Goal: Task Accomplishment & Management: Manage account settings

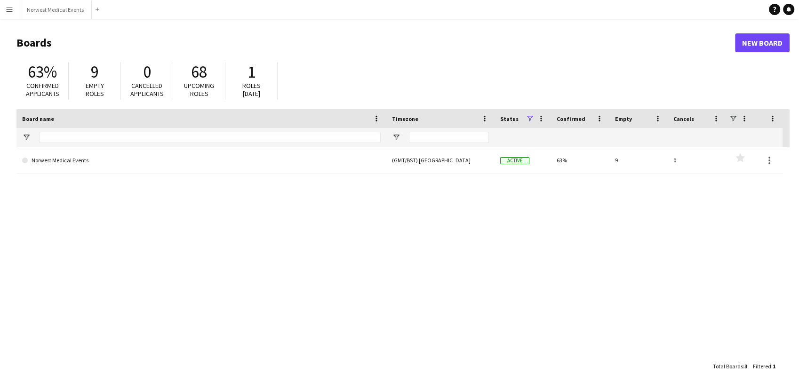
click at [362, 165] on link "Norwest Medical Events" at bounding box center [201, 160] width 358 height 26
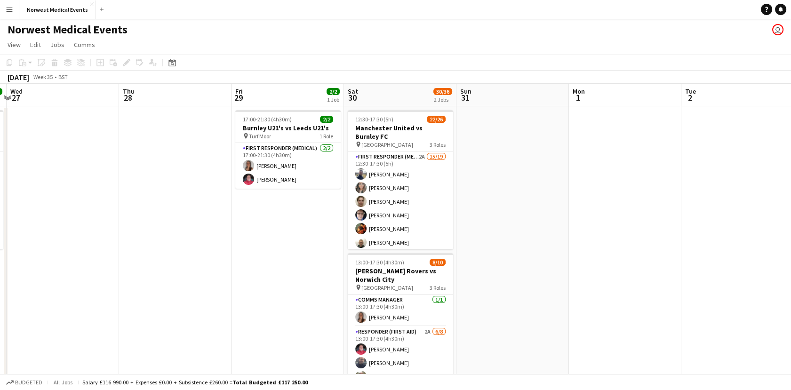
drag, startPoint x: 423, startPoint y: 272, endPoint x: 38, endPoint y: 270, distance: 384.7
click at [40, 272] on app-calendar-viewport "Sat 23 16/16 2 Jobs Sun 24 2/2 1 Job Mon 25 Tue 26 12/12 1 Job Wed 27 Thu 28 Fr…" at bounding box center [395, 269] width 791 height 371
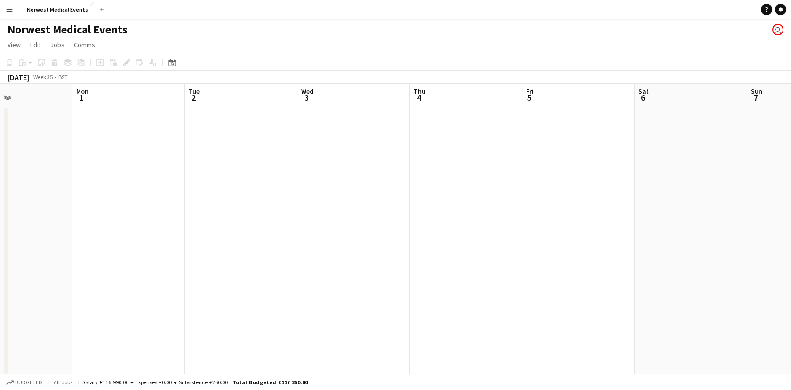
drag, startPoint x: 588, startPoint y: 282, endPoint x: 127, endPoint y: 260, distance: 461.0
click at [99, 280] on app-calendar-viewport "Fri 29 2/2 1 Job Sat 30 30/36 2 Jobs Sun 31 Mon 1 Tue 2 Wed 3 Thu 4 Fri 5 Sat 6…" at bounding box center [395, 269] width 791 height 371
drag, startPoint x: 525, startPoint y: 265, endPoint x: 77, endPoint y: 271, distance: 448.3
click at [76, 273] on app-calendar-viewport "Fri 29 2/2 1 Job Sat 30 30/36 2 Jobs Sun 31 Mon 1 Tue 2 Wed 3 Thu 4 Fri 5 Sat 6…" at bounding box center [395, 269] width 791 height 371
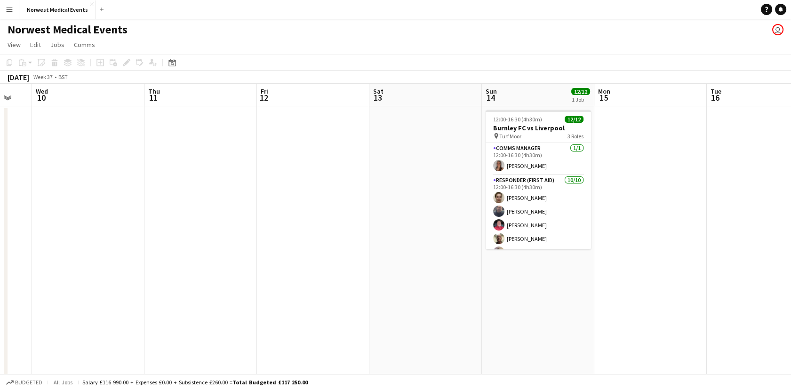
drag, startPoint x: 241, startPoint y: 243, endPoint x: 105, endPoint y: 243, distance: 135.5
click at [105, 243] on app-calendar-viewport "Sat 6 Sun 7 Mon 8 Tue 9 Wed 10 Thu 11 Fri 12 Sat 13 Sun 14 12/12 1 Job Mon 15 T…" at bounding box center [395, 269] width 791 height 371
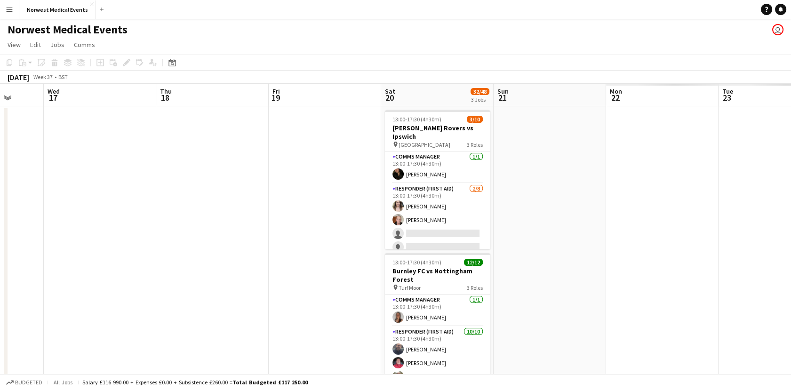
drag, startPoint x: 242, startPoint y: 241, endPoint x: 296, endPoint y: 227, distance: 56.5
click at [187, 241] on app-calendar-viewport "Fri 12 Sat 13 Sun 14 12/12 1 Job Mon 15 Tue 16 Wed 17 Thu 18 Fri 19 Sat 20 32/4…" at bounding box center [395, 341] width 791 height 514
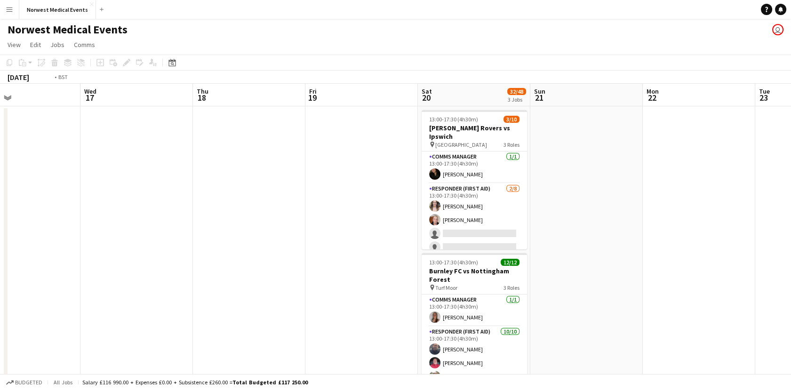
drag, startPoint x: 610, startPoint y: 226, endPoint x: 142, endPoint y: 232, distance: 468.0
click at [142, 232] on app-calendar-viewport "Fri 12 Sat 13 Sun 14 12/12 1 Job Mon 15 Tue 16 Wed 17 Thu 18 Fri 19 Sat 20 32/4…" at bounding box center [395, 341] width 791 height 514
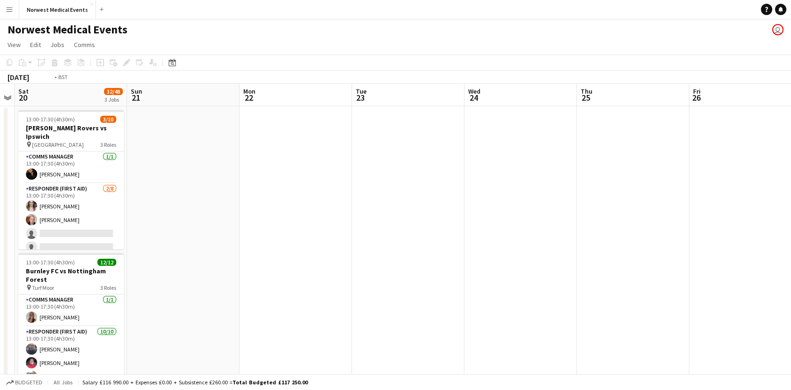
drag, startPoint x: 644, startPoint y: 202, endPoint x: 159, endPoint y: 225, distance: 485.5
click at [160, 226] on app-calendar-viewport "Tue 16 Wed 17 Thu 18 Fri 19 Sat 20 32/48 3 Jobs Sun 21 Mon 22 Tue 23 Wed 24 Thu…" at bounding box center [395, 341] width 791 height 514
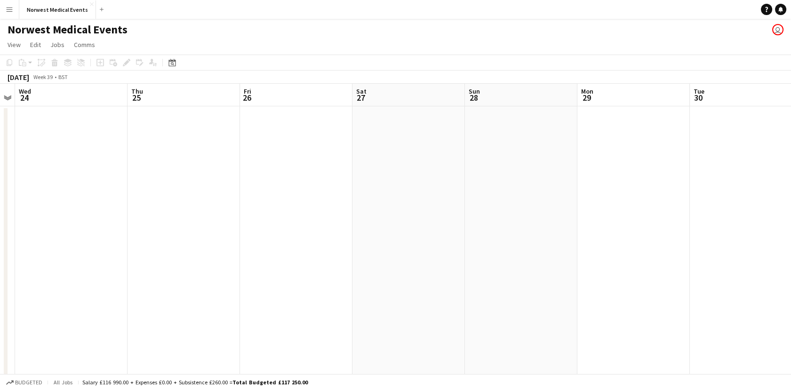
drag, startPoint x: 636, startPoint y: 204, endPoint x: 197, endPoint y: 245, distance: 441.2
click at [193, 248] on app-calendar-viewport "Sun 21 Mon 22 Tue 23 Wed 24 Thu 25 Fri 26 Sat 27 Sun 28 Mon 29 Tue 30 Wed 1 Thu…" at bounding box center [395, 341] width 791 height 514
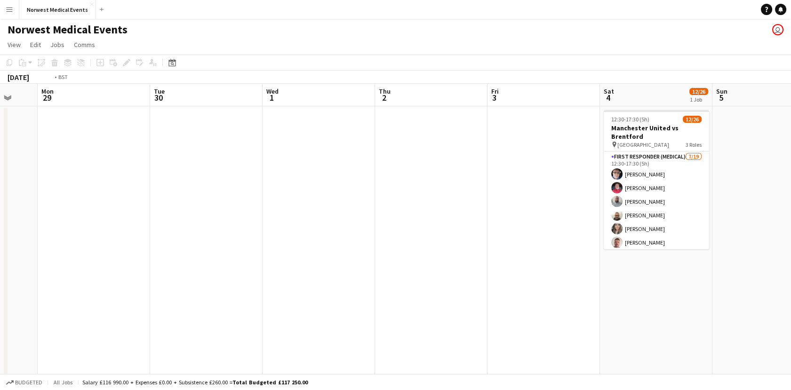
drag, startPoint x: 545, startPoint y: 224, endPoint x: 293, endPoint y: 227, distance: 251.7
click at [293, 227] on app-calendar-viewport "Fri 26 Sat 27 Sun 28 Mon 29 Tue 30 Wed 1 Thu 2 Fri 3 Sat 4 12/26 1 Job Sun 5 Mo…" at bounding box center [395, 341] width 791 height 514
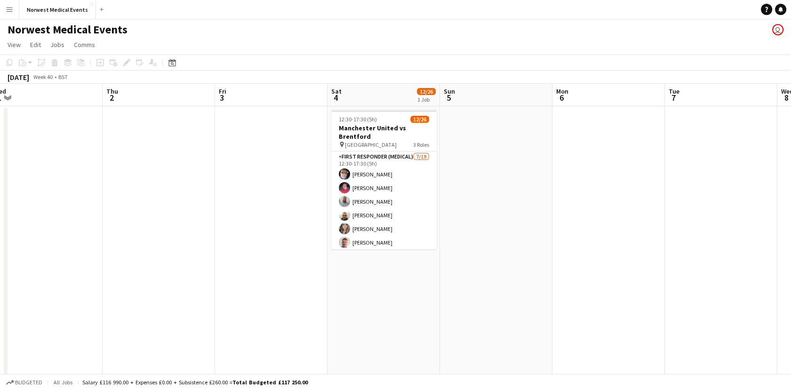
drag, startPoint x: 636, startPoint y: 201, endPoint x: 169, endPoint y: 205, distance: 467.5
click at [169, 205] on app-calendar-viewport "Sun 28 Mon 29 Tue 30 Wed 1 Thu 2 Fri 3 Sat 4 12/26 1 Job Sun 5 Mon 6 Tue 7 Wed …" at bounding box center [395, 341] width 791 height 514
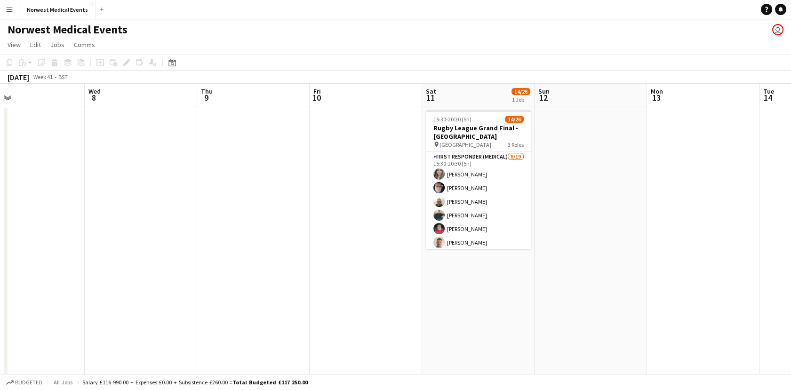
drag, startPoint x: 428, startPoint y: 209, endPoint x: 233, endPoint y: 206, distance: 194.7
click at [213, 216] on app-calendar-viewport "Sat 4 12/26 1 Job Sun 5 Mon 6 Tue 7 Wed 8 Thu 9 Fri 10 Sat 11 14/26 1 Job Sun 1…" at bounding box center [395, 341] width 791 height 514
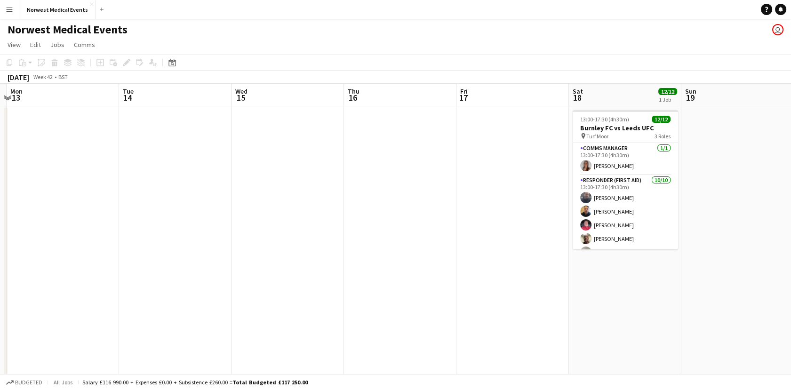
drag, startPoint x: 310, startPoint y: 199, endPoint x: 229, endPoint y: 197, distance: 81.4
click at [200, 199] on app-calendar-viewport "Thu 9 Fri 10 Sat 11 14/26 1 Job Sun 12 Mon 13 Tue 14 Wed 15 Thu 16 Fri 17 Sat 1…" at bounding box center [395, 341] width 791 height 514
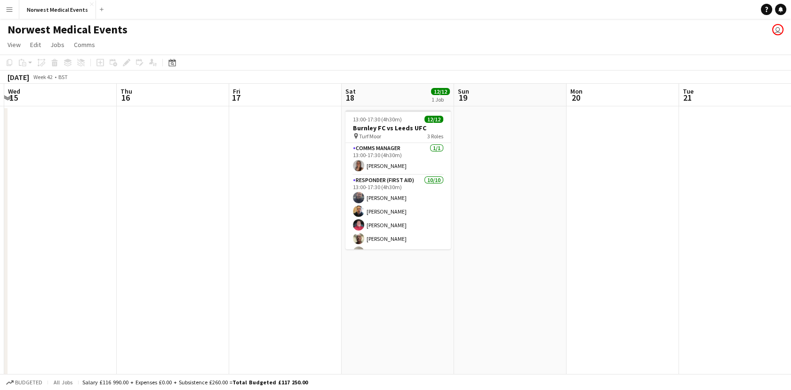
drag, startPoint x: 686, startPoint y: 216, endPoint x: 219, endPoint y: 245, distance: 467.5
click at [161, 249] on app-calendar-viewport "Sat 11 14/26 1 Job Sun 12 Mon 13 Tue 14 Wed 15 Thu 16 Fri 17 Sat 18 12/12 1 Job…" at bounding box center [395, 341] width 791 height 514
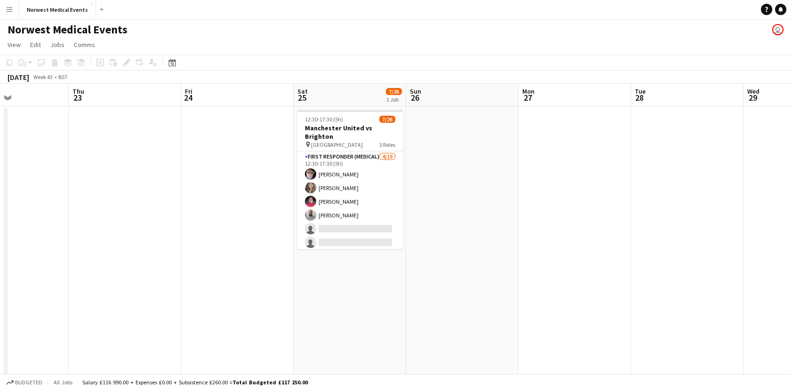
drag, startPoint x: 352, startPoint y: 253, endPoint x: 240, endPoint y: 246, distance: 112.1
click at [239, 253] on app-calendar-viewport "Mon 20 Tue 21 Wed 22 Thu 23 Fri 24 Sat 25 7/26 1 Job Sun 26 Mon 27 Tue 28 Wed 2…" at bounding box center [395, 341] width 791 height 514
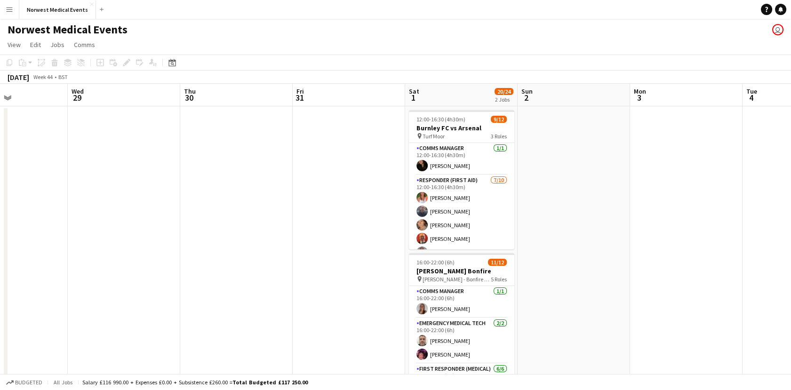
drag, startPoint x: 77, startPoint y: 223, endPoint x: 214, endPoint y: 213, distance: 137.8
click at [49, 223] on app-calendar-viewport "Sat 25 7/26 1 Job Sun 26 Mon 27 Tue 28 Wed 29 Thu 30 Fri 31 Sat 1 20/24 2 Jobs …" at bounding box center [395, 341] width 791 height 514
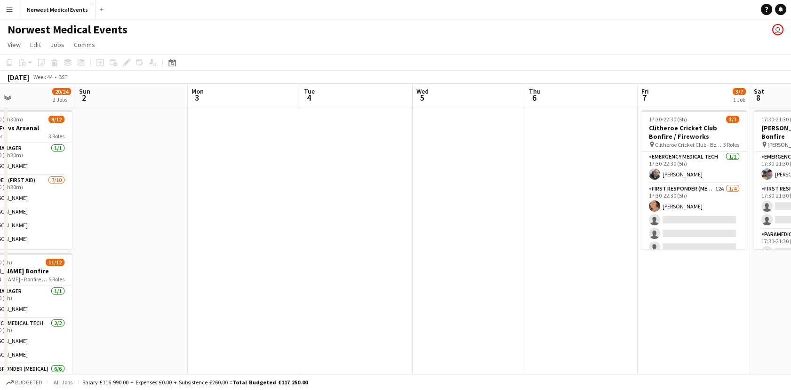
drag, startPoint x: 695, startPoint y: 219, endPoint x: 222, endPoint y: 234, distance: 473.4
click at [175, 242] on app-calendar-viewport "Thu 30 Fri 31 Sat 1 20/24 2 Jobs Sun 2 Mon 3 Tue 4 Wed 5 Thu 6 Fri 7 3/7 1 Job …" at bounding box center [395, 341] width 791 height 514
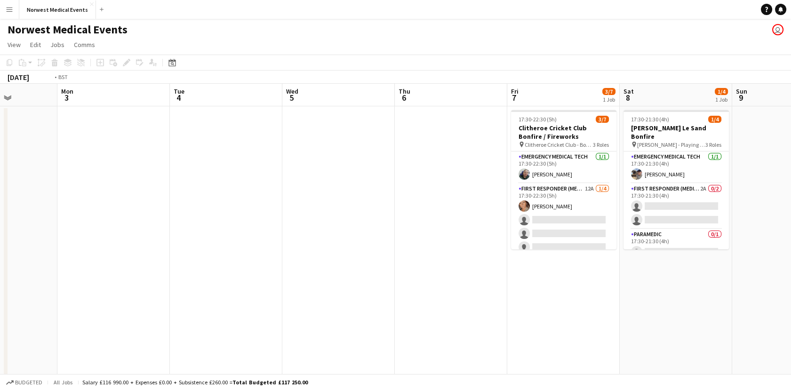
drag, startPoint x: 640, startPoint y: 262, endPoint x: 331, endPoint y: 264, distance: 309.0
click at [331, 264] on app-calendar-viewport "Thu 30 Fri 31 Sat 1 20/24 2 Jobs Sun 2 Mon 3 Tue 4 Wed 5 Thu 6 Fri 7 3/7 1 Job …" at bounding box center [395, 341] width 791 height 514
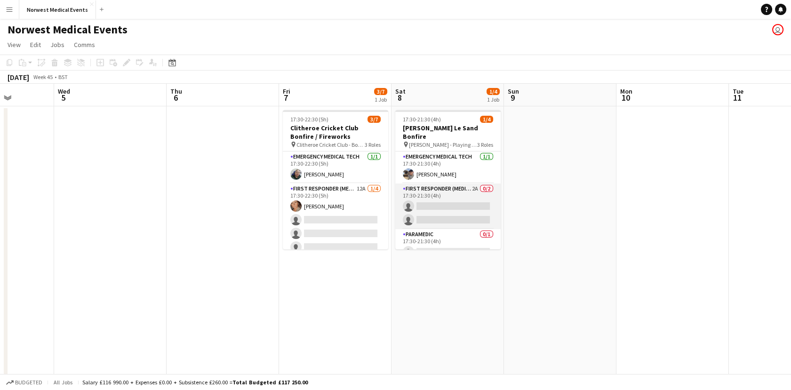
click at [436, 205] on app-card-role "First Responder (Medical) 2A 0/2 17:30-21:30 (4h) single-neutral-actions single…" at bounding box center [447, 206] width 105 height 46
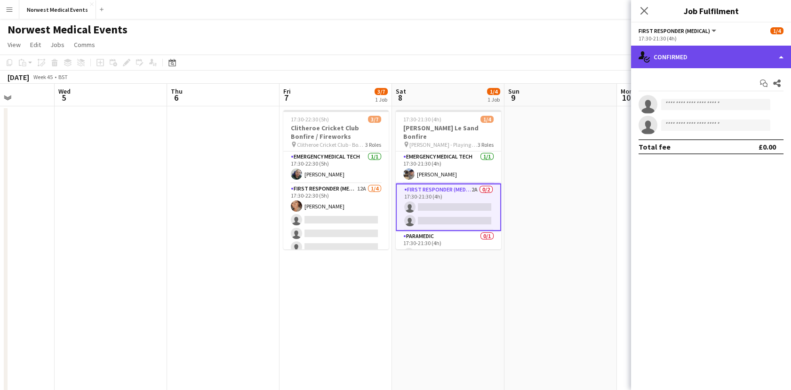
click at [687, 58] on div "single-neutral-actions-check-2 Confirmed" at bounding box center [711, 57] width 160 height 23
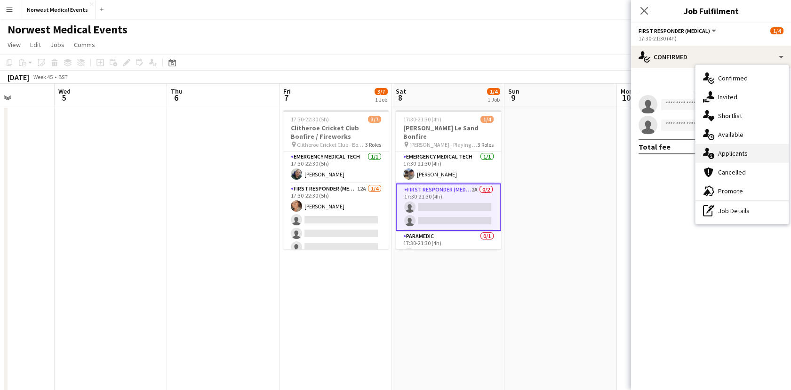
click at [734, 158] on div "single-neutral-actions-information Applicants" at bounding box center [741, 153] width 93 height 19
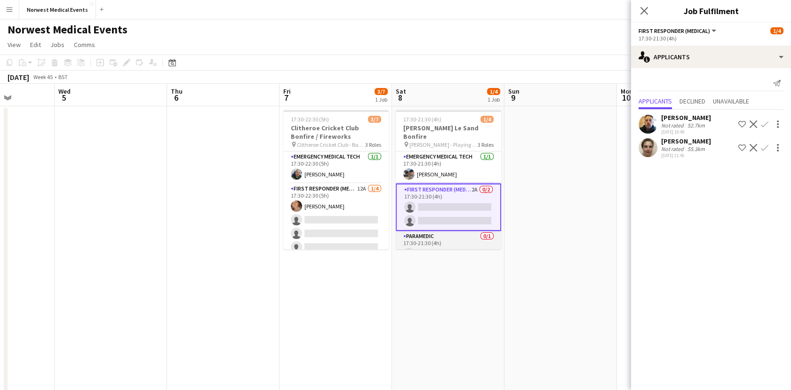
click at [464, 237] on app-card-role "Paramedic 0/1 17:30-21:30 (4h) single-neutral-actions" at bounding box center [448, 247] width 105 height 32
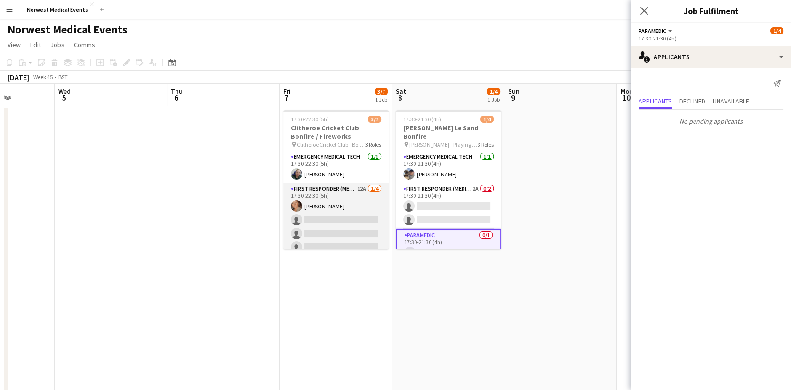
click at [357, 230] on app-card-role "First Responder (Medical) 12A [DATE] 17:30-22:30 (5h) [PERSON_NAME] single-neut…" at bounding box center [335, 219] width 105 height 73
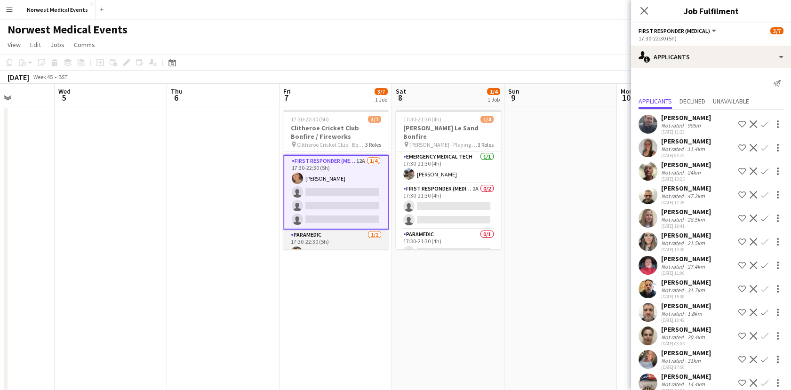
scroll to position [54, 0]
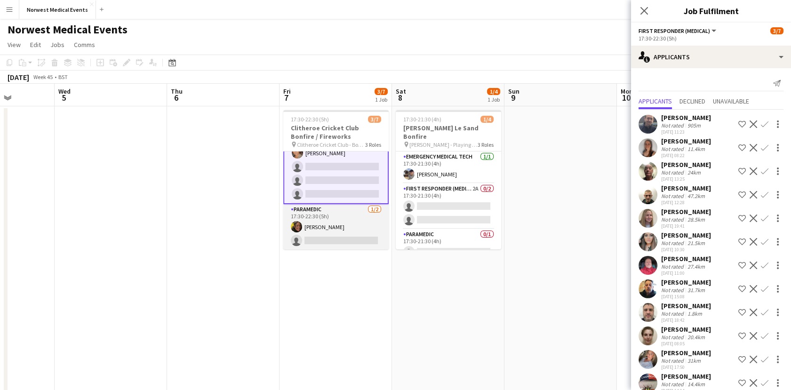
click at [357, 226] on app-card-role "Paramedic [DATE] 17:30-22:30 (5h) [PERSON_NAME] single-neutral-actions" at bounding box center [335, 227] width 105 height 46
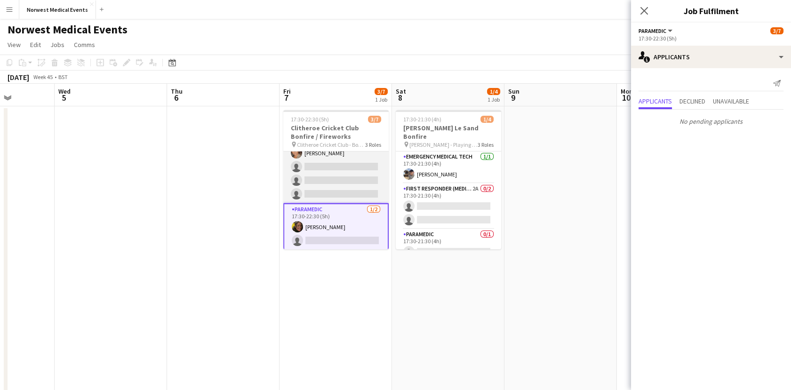
click at [360, 171] on app-card-role "First Responder (Medical) 12A [DATE] 17:30-22:30 (5h) [PERSON_NAME] single-neut…" at bounding box center [335, 166] width 105 height 73
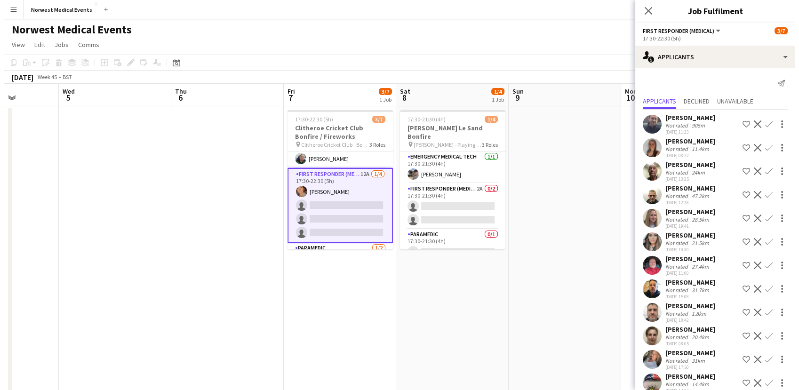
scroll to position [0, 0]
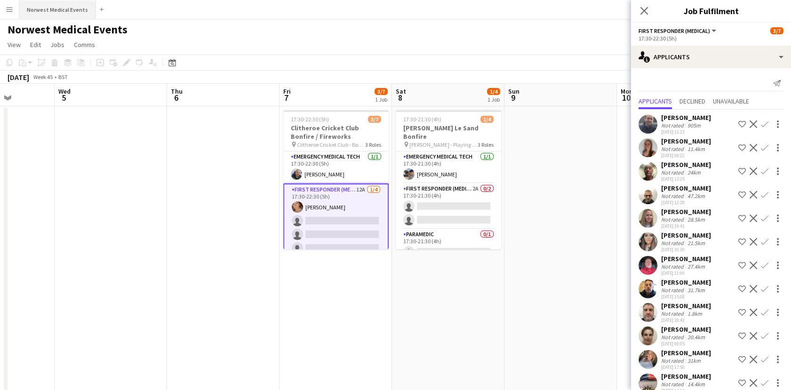
drag, startPoint x: 43, startPoint y: 5, endPoint x: 62, endPoint y: 6, distance: 19.3
click at [45, 5] on button "Norwest Medical Events Close" at bounding box center [57, 9] width 77 height 18
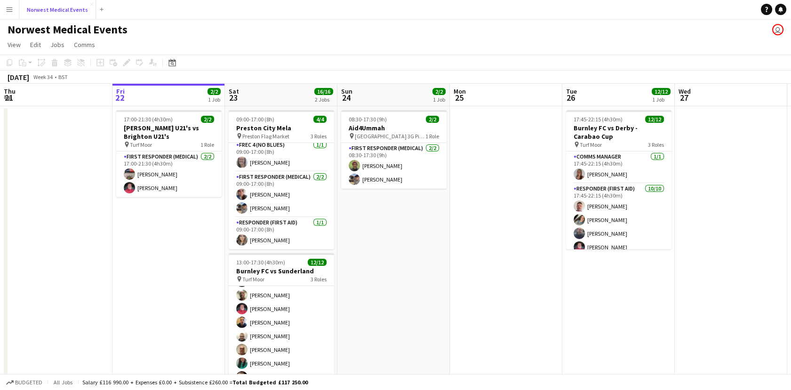
scroll to position [112, 0]
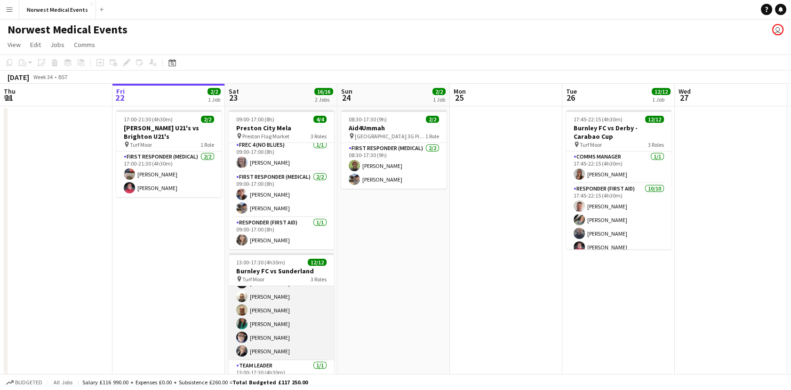
click at [284, 305] on app-card-role "Responder (First Aid) [DATE] 13:00-17:30 (4h30m) [PERSON_NAME] [PERSON_NAME] [P…" at bounding box center [281, 283] width 105 height 155
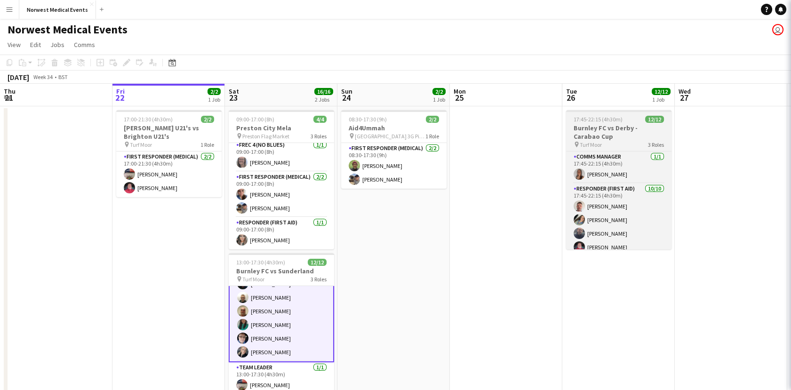
scroll to position [113, 0]
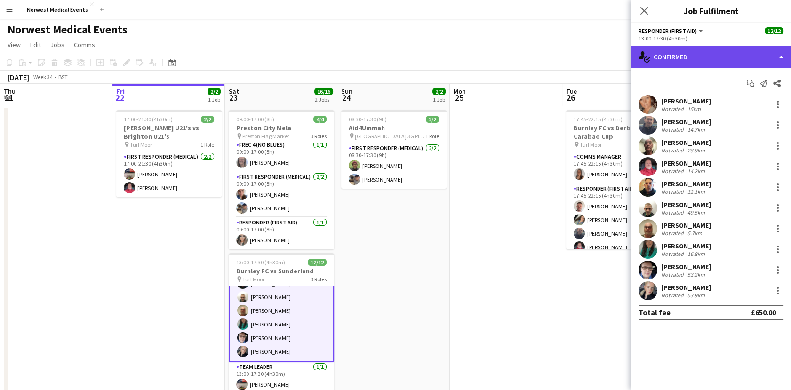
click at [741, 51] on div "single-neutral-actions-check-2 Confirmed" at bounding box center [711, 57] width 160 height 23
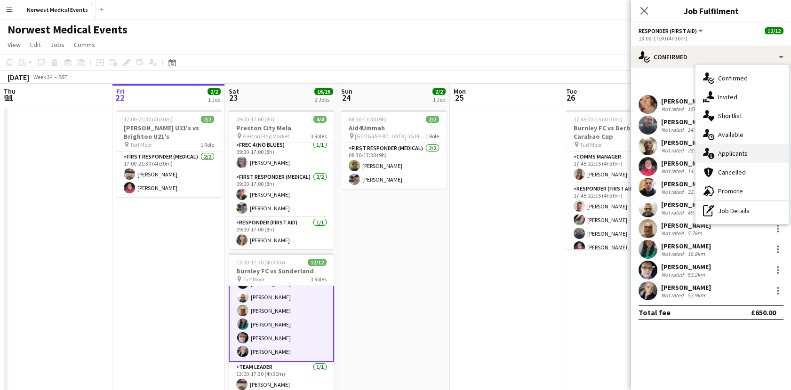
click at [741, 159] on div "single-neutral-actions-information Applicants" at bounding box center [741, 153] width 93 height 19
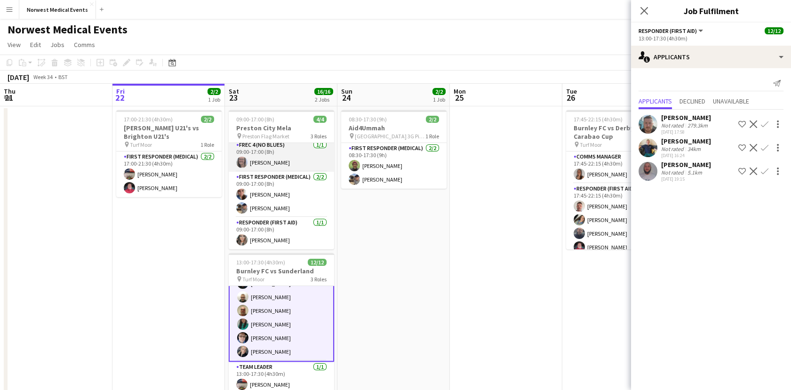
click at [275, 162] on app-card-role "FREC 4 (no blues) [DATE] 09:00-17:00 (8h) [PERSON_NAME]" at bounding box center [281, 156] width 105 height 32
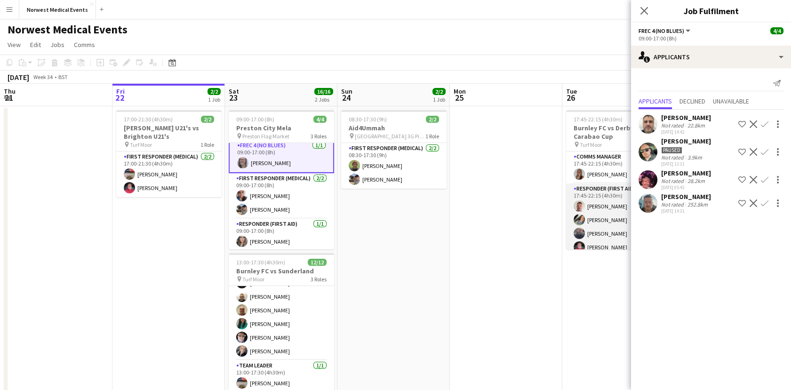
click at [603, 241] on app-card-role "Responder (First Aid) [DATE] 17:45-22:15 (4h30m) [PERSON_NAME] [PERSON_NAME] [P…" at bounding box center [618, 260] width 105 height 155
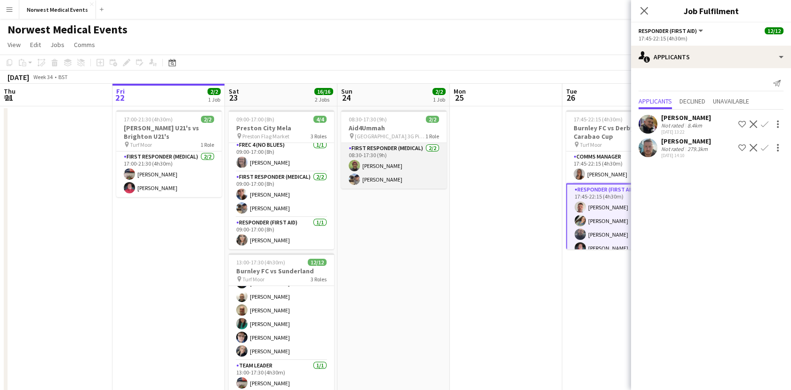
click at [354, 170] on app-user-avatar at bounding box center [354, 165] width 11 height 11
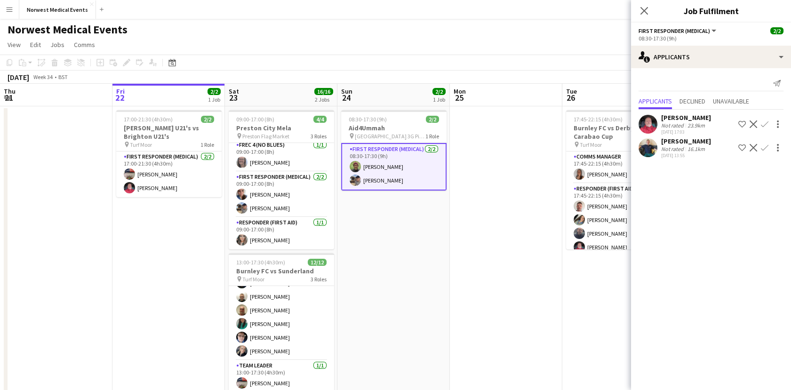
scroll to position [0, 219]
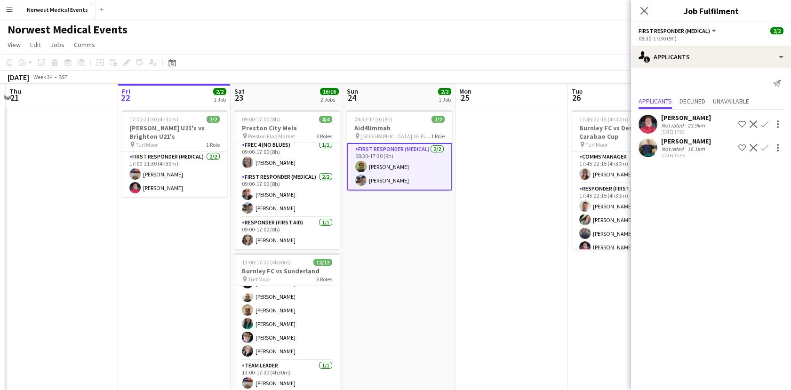
drag, startPoint x: 292, startPoint y: 313, endPoint x: 297, endPoint y: 316, distance: 6.1
click at [297, 316] on app-calendar-viewport "Tue 19 Wed 20 Thu 21 Fri 22 2/2 1 Job Sat 23 16/16 2 Jobs Sun 24 2/2 1 Job Mon …" at bounding box center [395, 269] width 791 height 371
click at [297, 316] on app-card-role "Responder (First Aid) [DATE] 13:00-17:30 (4h30m) [PERSON_NAME] [PERSON_NAME] [P…" at bounding box center [286, 283] width 105 height 155
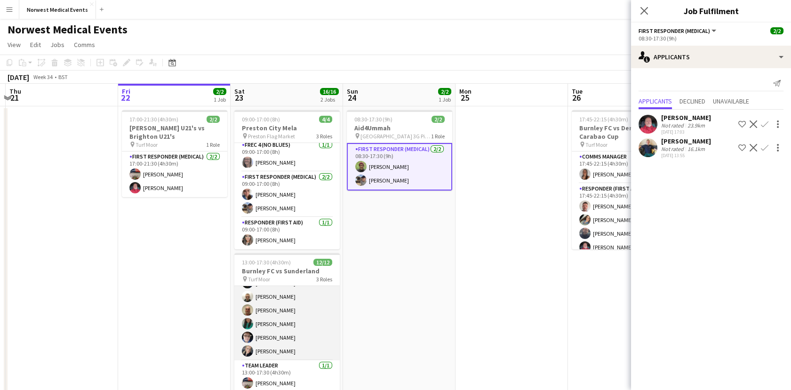
scroll to position [113, 0]
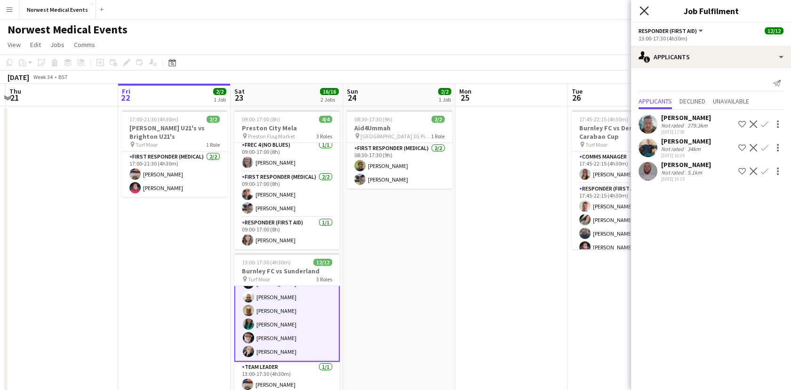
click at [644, 10] on icon at bounding box center [643, 10] width 9 height 9
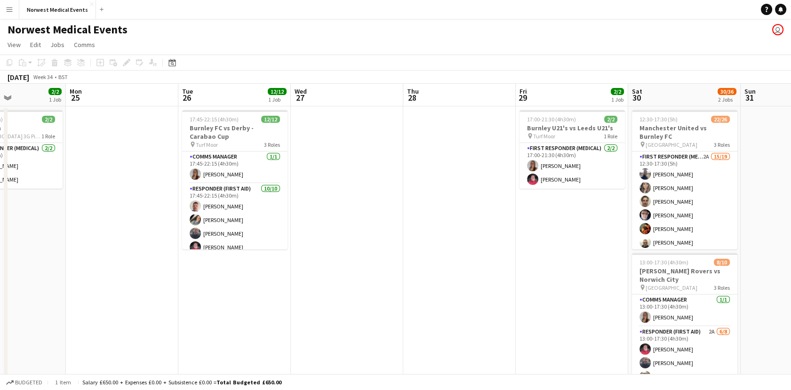
scroll to position [0, 404]
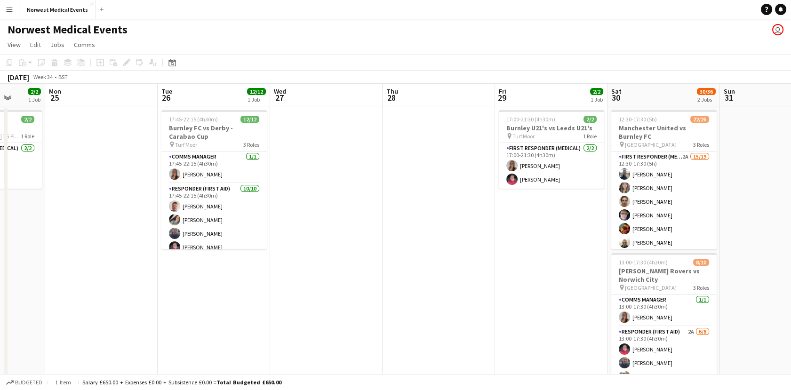
drag, startPoint x: 376, startPoint y: 328, endPoint x: 222, endPoint y: 291, distance: 158.6
click at [173, 299] on app-calendar-viewport "Thu 21 Fri 22 2/2 1 Job Sat 23 16/16 2 Jobs Sun 24 2/2 1 Job Mon 25 Tue 26 12/1…" at bounding box center [395, 269] width 791 height 371
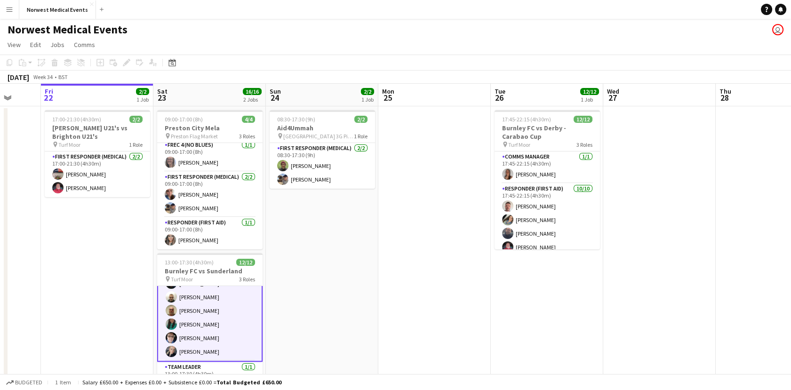
scroll to position [0, 208]
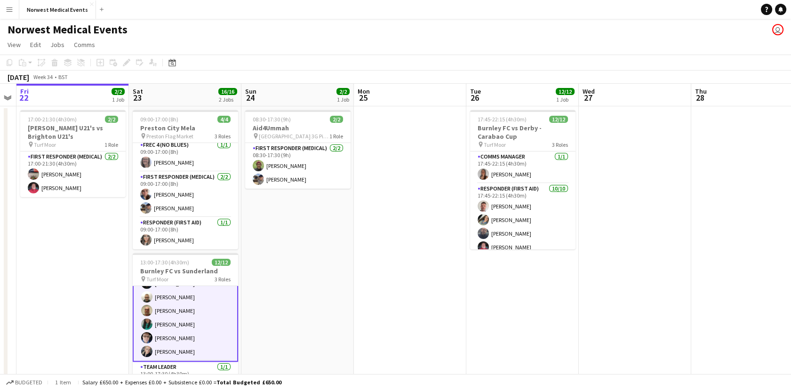
drag, startPoint x: 694, startPoint y: 238, endPoint x: 708, endPoint y: 238, distance: 14.1
click at [708, 238] on app-calendar-viewport "Wed 20 Thu 21 Fri 22 2/2 1 Job Sat 23 16/16 2 Jobs Sun 24 2/2 1 Job Mon 25 Tue …" at bounding box center [395, 269] width 791 height 371
click at [179, 322] on app-card-role "Responder (First Aid) [DATE] 13:00-17:30 (4h30m) [PERSON_NAME] [PERSON_NAME] [P…" at bounding box center [185, 283] width 105 height 157
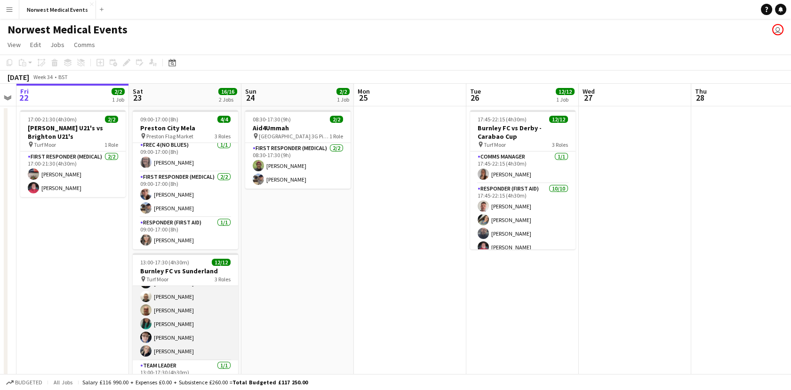
click at [195, 320] on app-card-role "Responder (First Aid) [DATE] 13:00-17:30 (4h30m) [PERSON_NAME] [PERSON_NAME] [P…" at bounding box center [185, 283] width 105 height 155
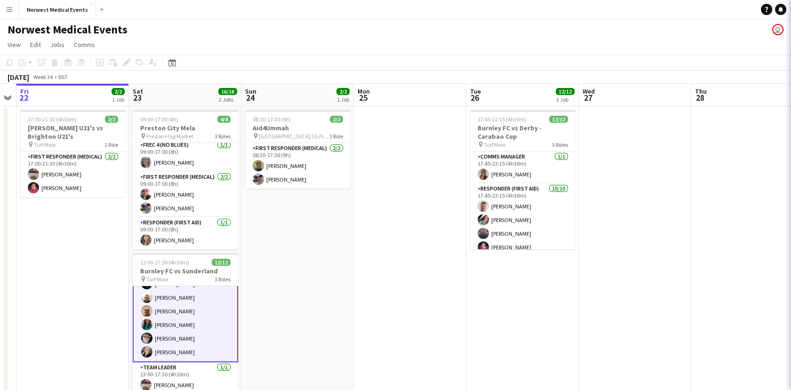
scroll to position [113, 0]
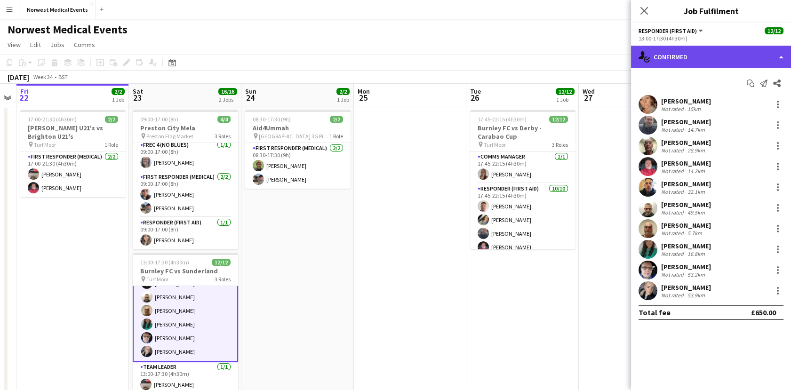
click at [699, 63] on div "single-neutral-actions-check-2 Confirmed" at bounding box center [711, 57] width 160 height 23
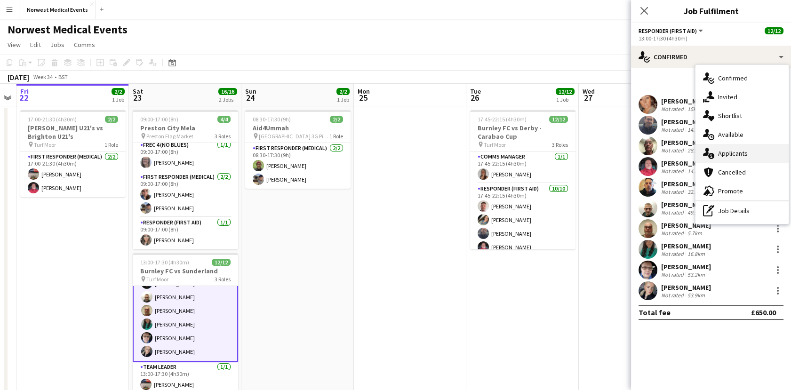
click at [732, 151] on div "single-neutral-actions-information Applicants" at bounding box center [741, 153] width 93 height 19
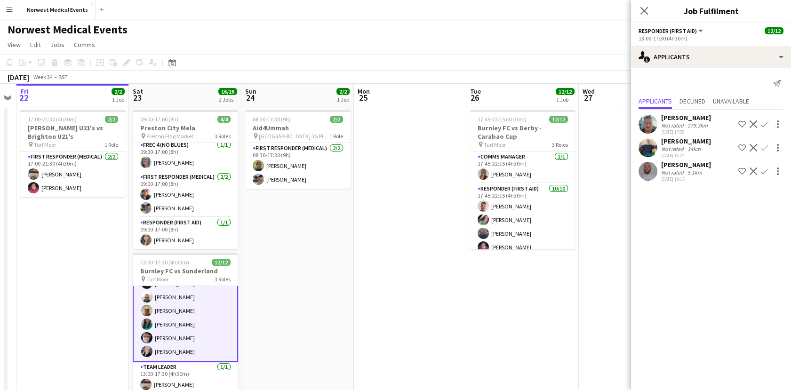
click at [700, 149] on div "34km" at bounding box center [693, 148] width 17 height 7
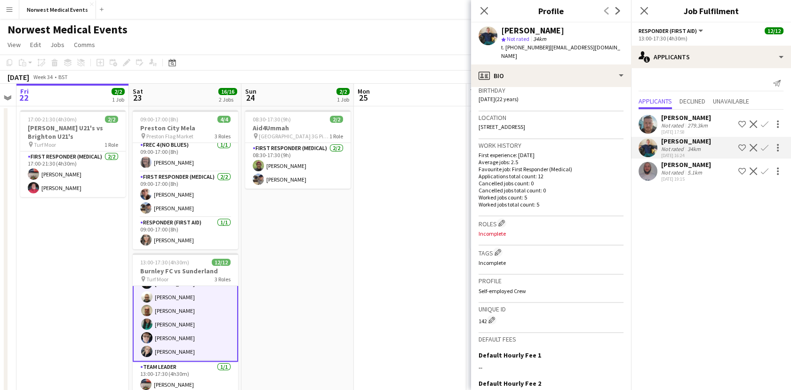
scroll to position [209, 0]
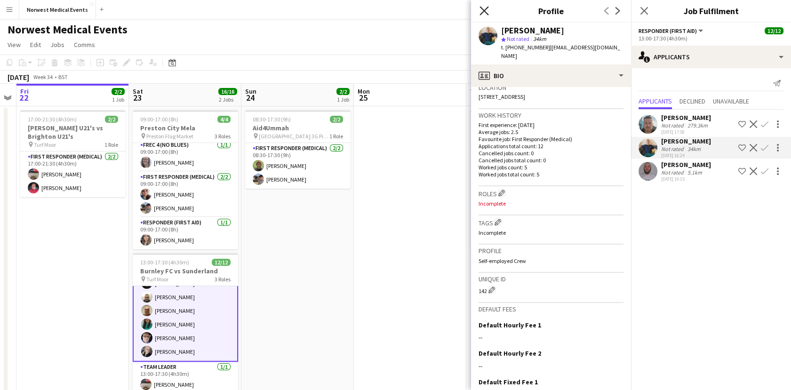
click at [482, 11] on icon "Close pop-in" at bounding box center [483, 10] width 9 height 9
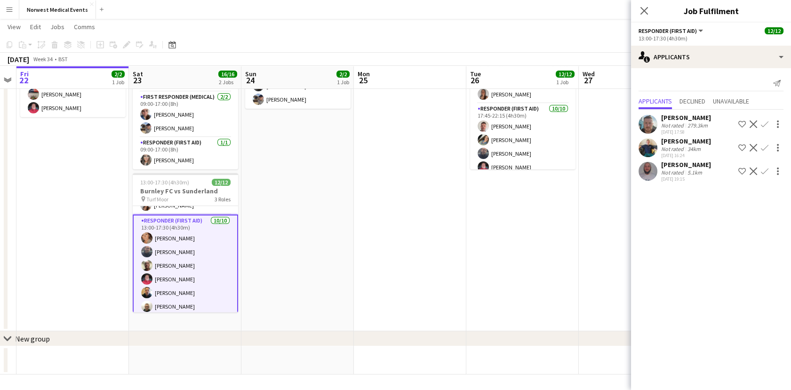
scroll to position [9, 0]
click at [696, 171] on div "5.1km" at bounding box center [694, 172] width 18 height 7
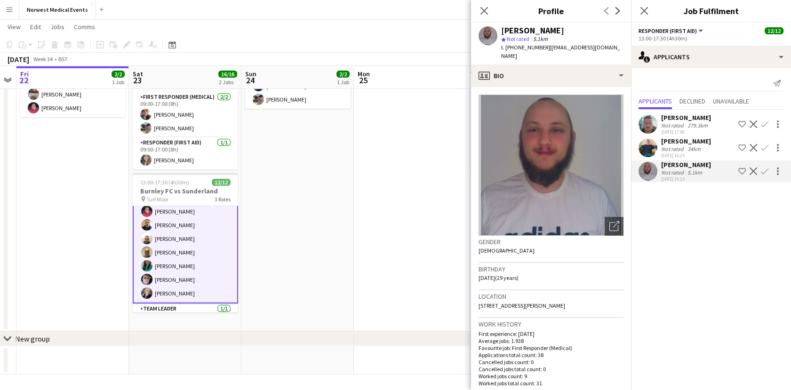
scroll to position [114, 0]
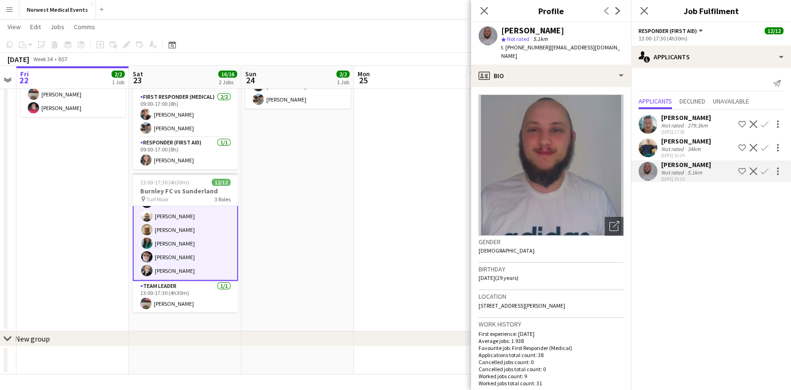
click at [182, 251] on app-card-role "Responder (First Aid) [DATE] 13:00-17:30 (4h30m) [PERSON_NAME] [PERSON_NAME] [P…" at bounding box center [185, 202] width 105 height 157
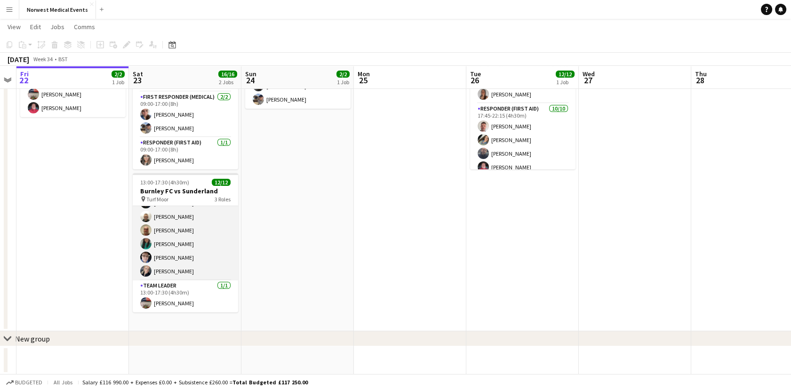
click at [182, 251] on app-card-role "Responder (First Aid) [DATE] 13:00-17:30 (4h30m) [PERSON_NAME] [PERSON_NAME] [P…" at bounding box center [185, 203] width 105 height 155
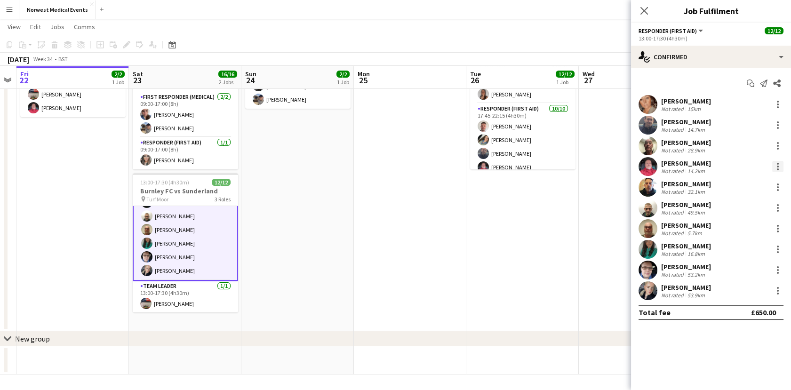
click at [775, 166] on div at bounding box center [777, 166] width 11 height 11
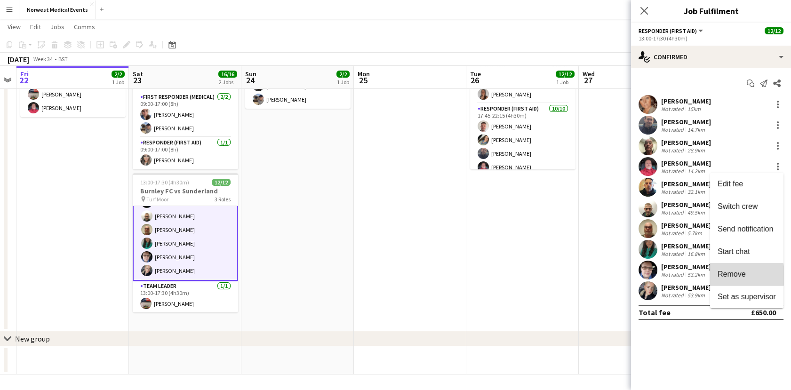
click at [737, 276] on span "Remove" at bounding box center [731, 274] width 28 height 8
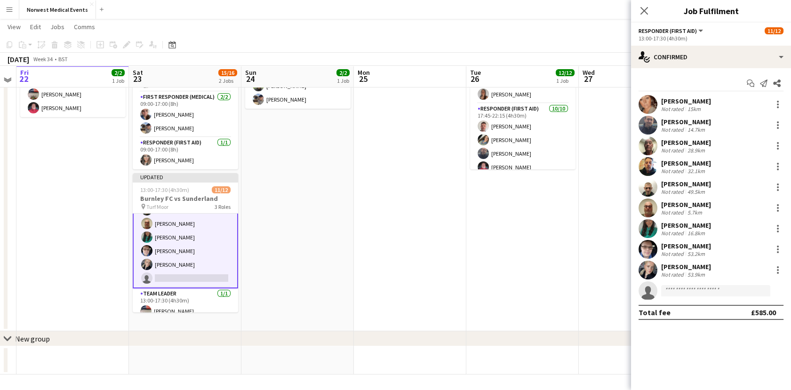
scroll to position [0, 0]
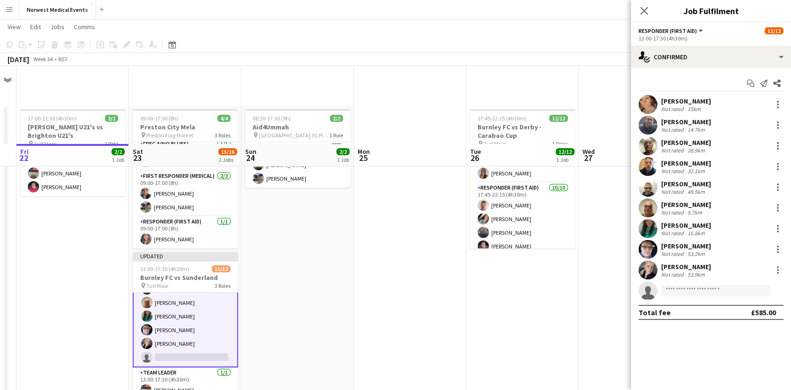
click at [564, 37] on app-page-menu "View Day view expanded Day view collapsed Month view Date picker Jump to [DATE]…" at bounding box center [395, 28] width 791 height 18
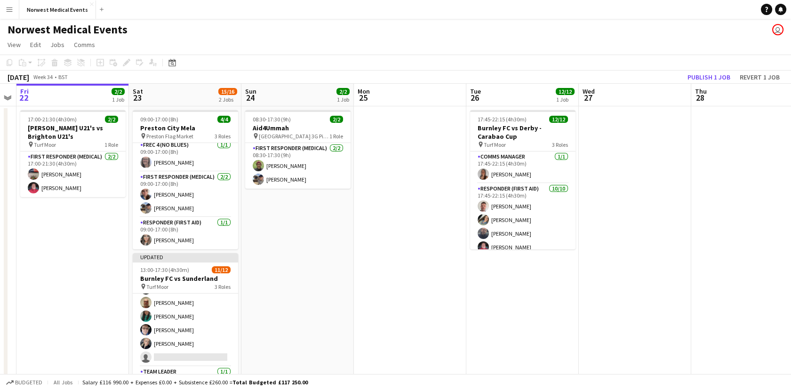
scroll to position [113, 0]
click at [711, 79] on button "Publish 1 job" at bounding box center [708, 77] width 50 height 12
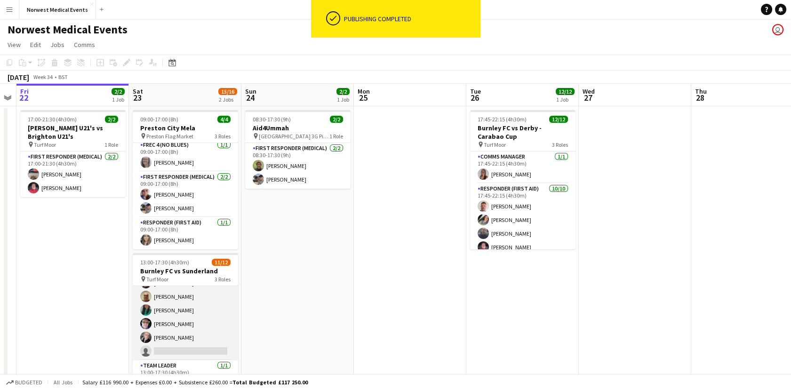
scroll to position [112, 0]
click at [164, 314] on app-calendar-viewport "Wed 20 Thu 21 Fri 22 2/2 1 Job Sat 23 15/16 2 Jobs Sun 24 2/2 1 Job Mon 25 Tue …" at bounding box center [395, 269] width 791 height 371
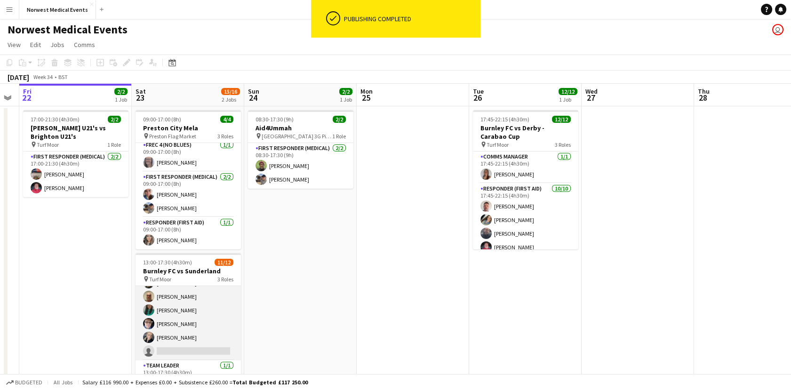
click at [215, 302] on app-card-role "Responder (First Aid) 3A [DATE] 13:00-17:30 (4h30m) [PERSON_NAME] [PERSON_NAME]…" at bounding box center [187, 283] width 105 height 155
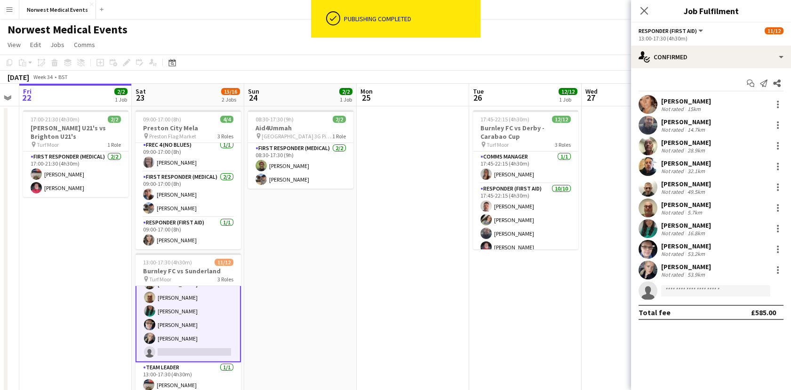
scroll to position [113, 0]
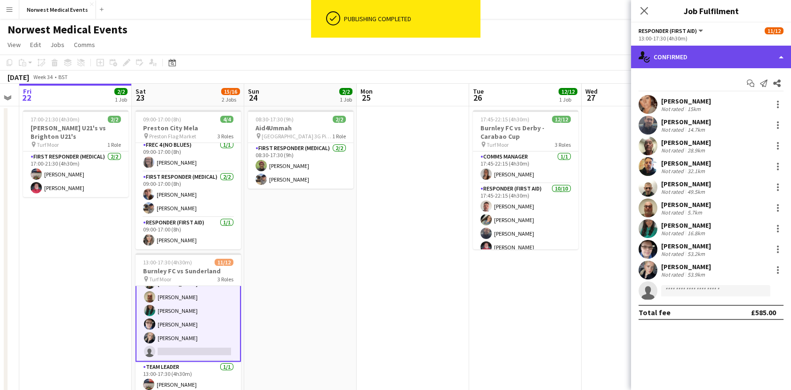
click at [734, 53] on div "single-neutral-actions-check-2 Confirmed" at bounding box center [711, 57] width 160 height 23
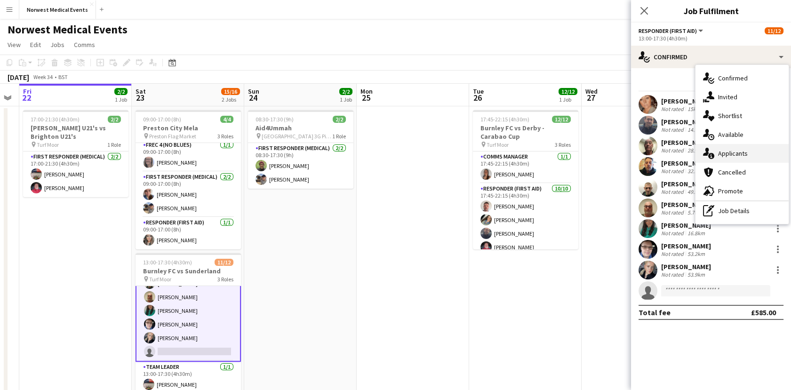
click at [738, 154] on div "single-neutral-actions-information Applicants" at bounding box center [741, 153] width 93 height 19
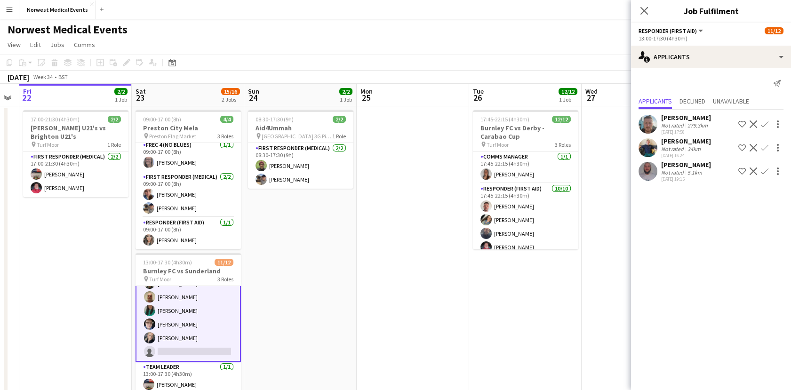
click at [764, 171] on app-icon "Confirm" at bounding box center [765, 171] width 8 height 8
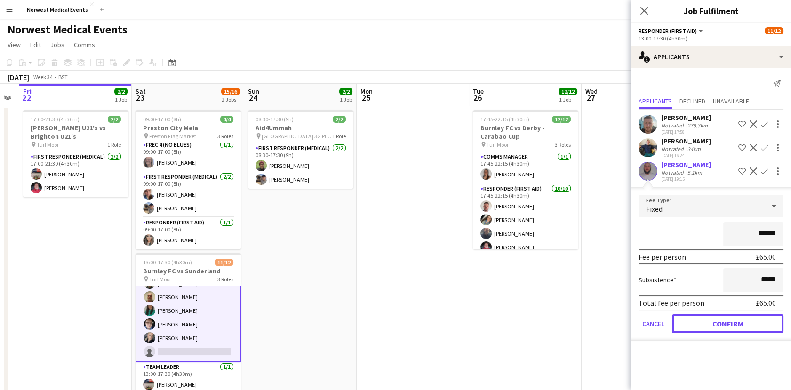
click at [712, 327] on button "Confirm" at bounding box center [727, 323] width 111 height 19
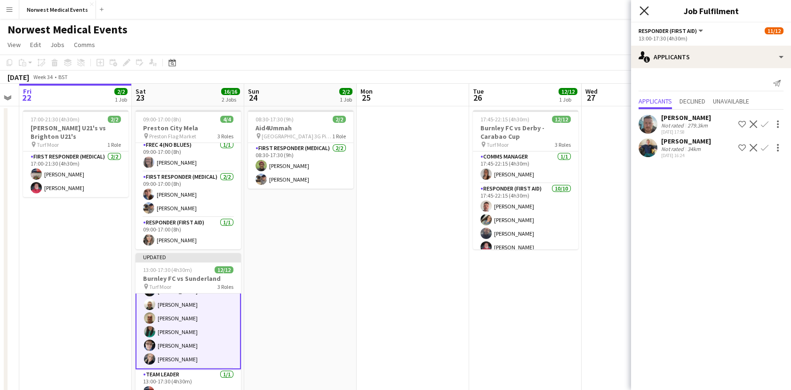
click at [643, 10] on icon at bounding box center [643, 10] width 9 height 9
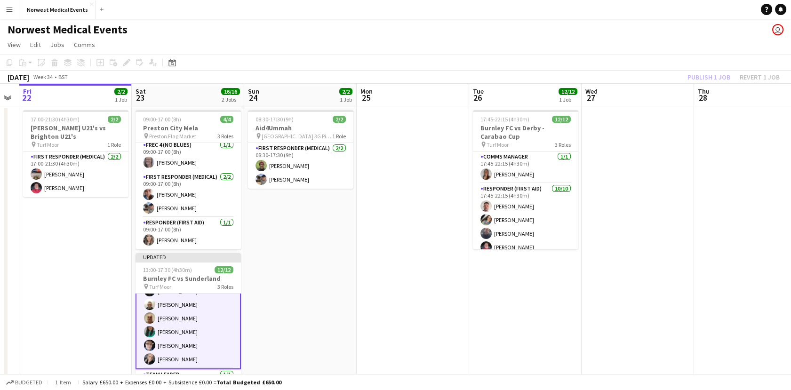
click at [705, 80] on div "Publish 1 job Revert 1 job" at bounding box center [733, 77] width 115 height 12
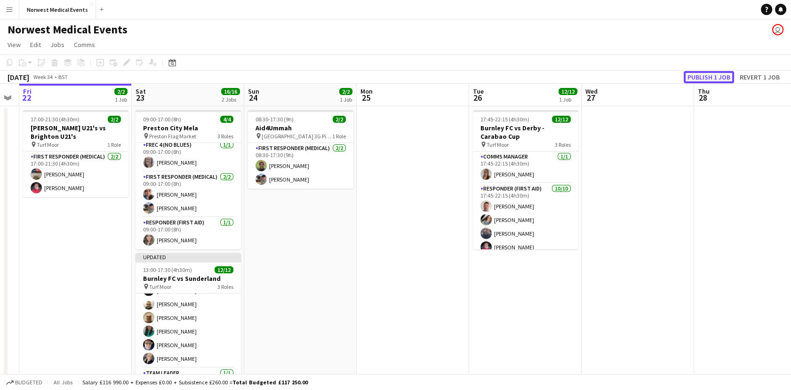
click at [706, 79] on button "Publish 1 job" at bounding box center [708, 77] width 50 height 12
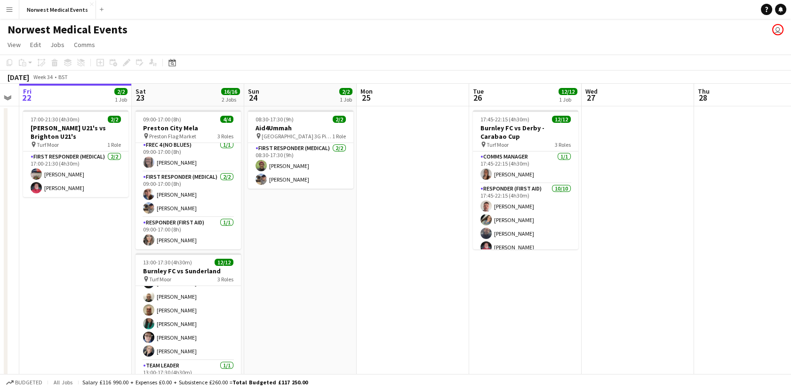
click at [289, 240] on app-date-cell "08:30-17:30 (9h) 2/2 Aid4Ummah pin [GEOGRAPHIC_DATA] 3G Pitches 1 Role First Re…" at bounding box center [300, 258] width 112 height 305
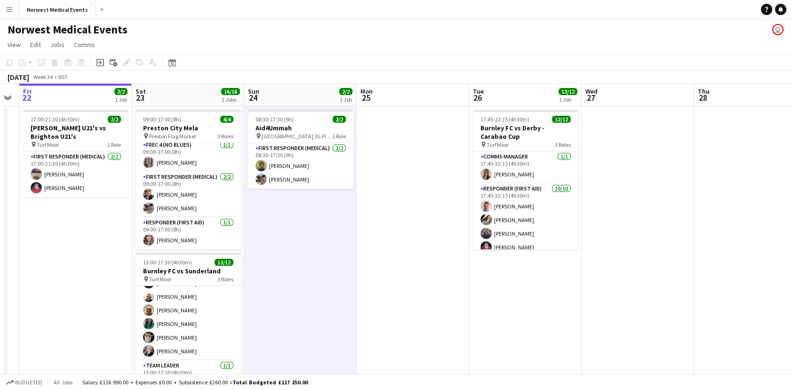
click at [432, 263] on app-date-cell at bounding box center [413, 258] width 112 height 305
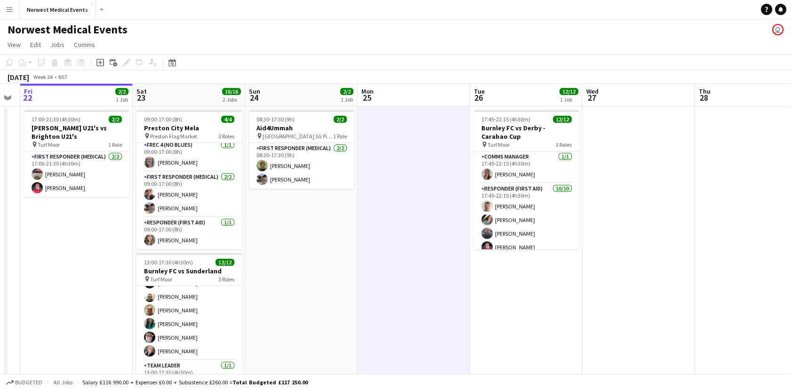
click at [549, 304] on app-date-cell "17:45-22:15 (4h30m) 12/12 Burnley FC vs Derby - Carabao Cup pin Turf Moor 3 Rol…" at bounding box center [526, 258] width 112 height 305
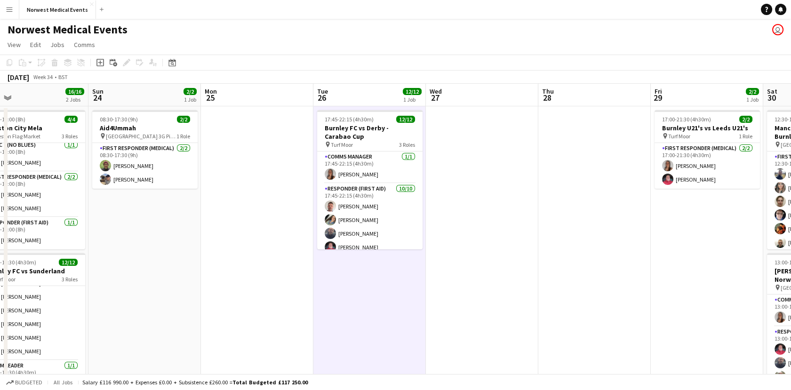
scroll to position [0, 248]
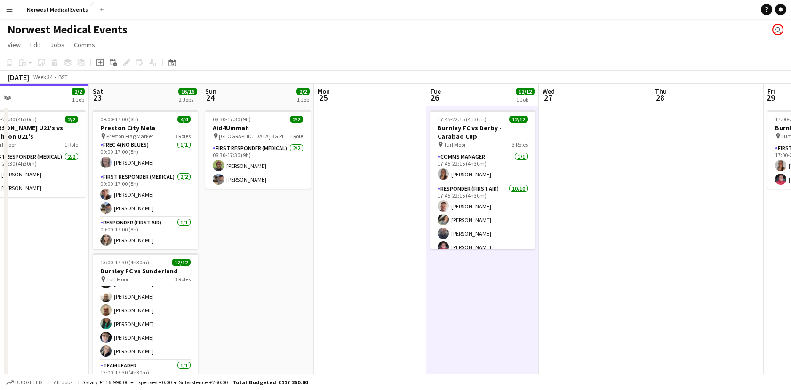
drag, startPoint x: 396, startPoint y: 293, endPoint x: 691, endPoint y: 297, distance: 295.4
click at [691, 297] on app-calendar-viewport "Wed 20 Thu 21 Fri 22 2/2 1 Job Sat 23 16/16 2 Jobs Sun 24 2/2 1 Job Mon 25 Tue …" at bounding box center [395, 269] width 791 height 371
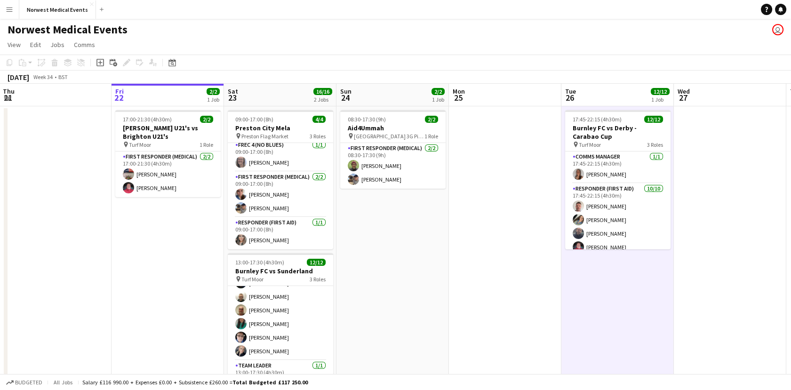
scroll to position [0, 261]
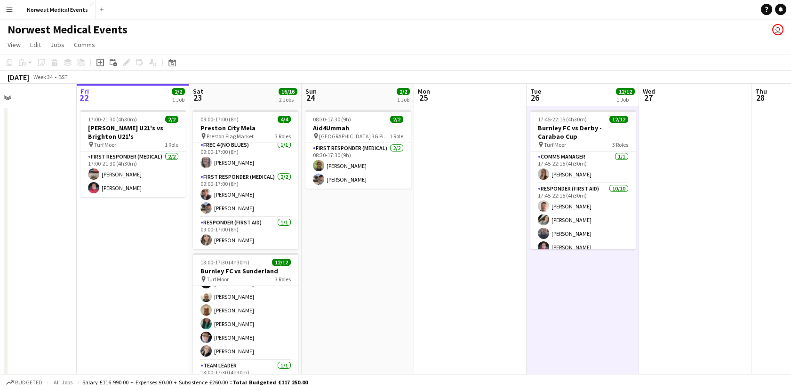
drag, startPoint x: 280, startPoint y: 278, endPoint x: 380, endPoint y: 290, distance: 100.5
click at [380, 290] on app-calendar-viewport "Tue 19 Wed 20 Thu 21 Fri 22 2/2 1 Job Sat 23 16/16 2 Jobs Sun 24 2/2 1 Job Mon …" at bounding box center [395, 269] width 791 height 371
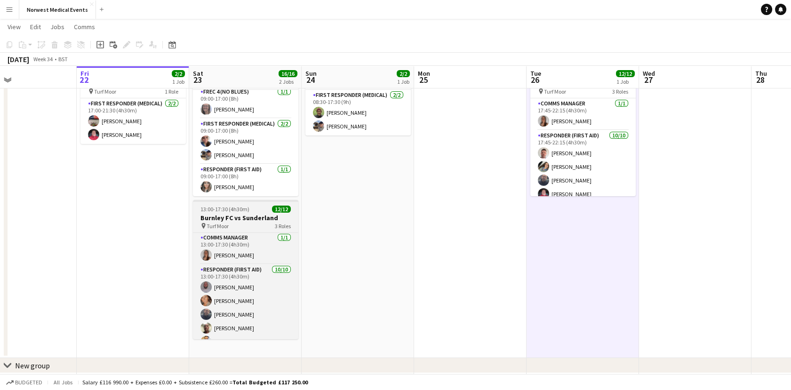
scroll to position [0, 0]
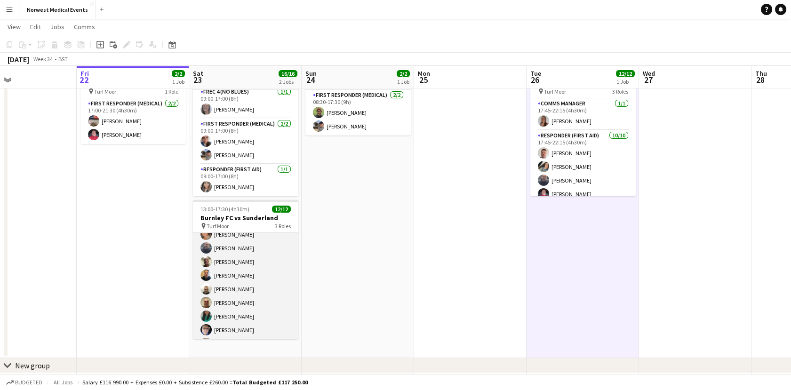
click at [250, 278] on app-card-role "Responder (First Aid) [DATE] 13:00-17:30 (4h30m) [PERSON_NAME] [PERSON_NAME] [P…" at bounding box center [245, 275] width 105 height 155
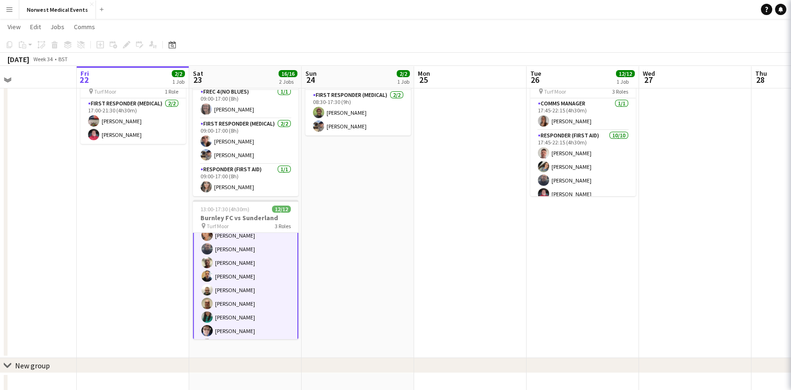
scroll to position [68, 0]
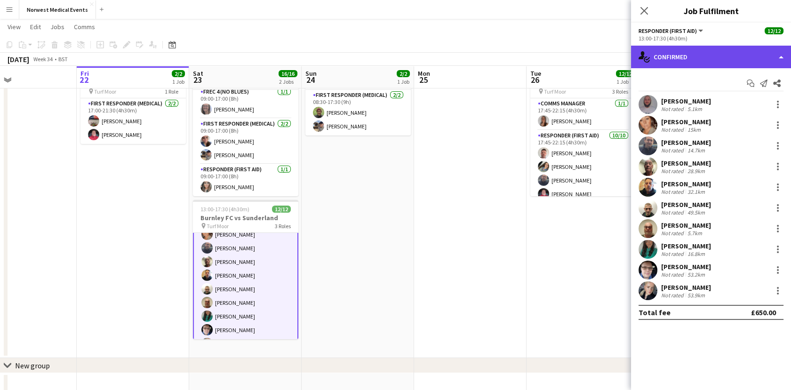
click at [700, 56] on div "single-neutral-actions-check-2 Confirmed" at bounding box center [711, 57] width 160 height 23
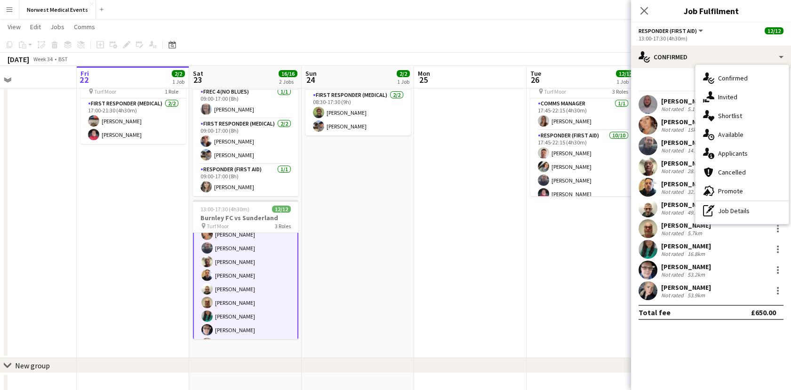
click at [734, 146] on div "single-neutral-actions-information Applicants" at bounding box center [741, 153] width 93 height 19
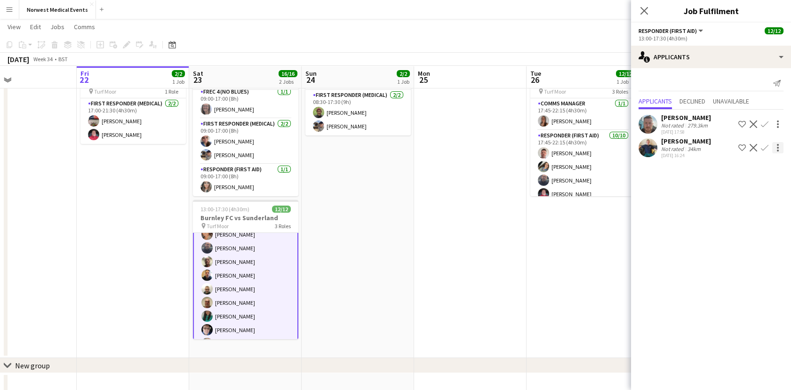
click at [777, 145] on div at bounding box center [778, 145] width 2 height 2
click at [734, 103] on div at bounding box center [395, 195] width 791 height 390
click at [734, 103] on span "Unavailable" at bounding box center [731, 101] width 36 height 7
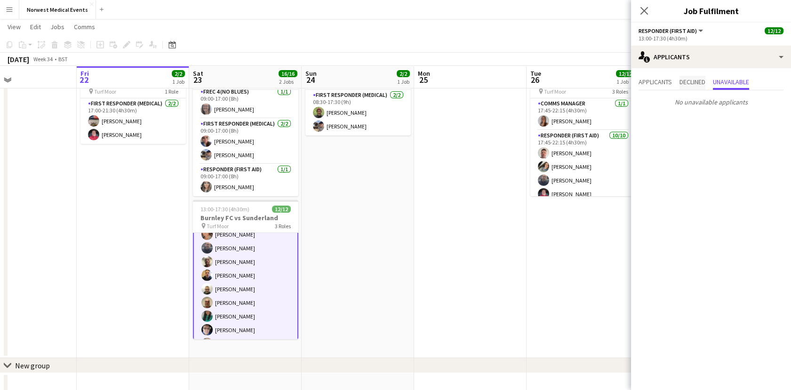
click at [692, 79] on span "Declined" at bounding box center [692, 82] width 26 height 7
click at [663, 80] on span "Applicants" at bounding box center [654, 82] width 33 height 7
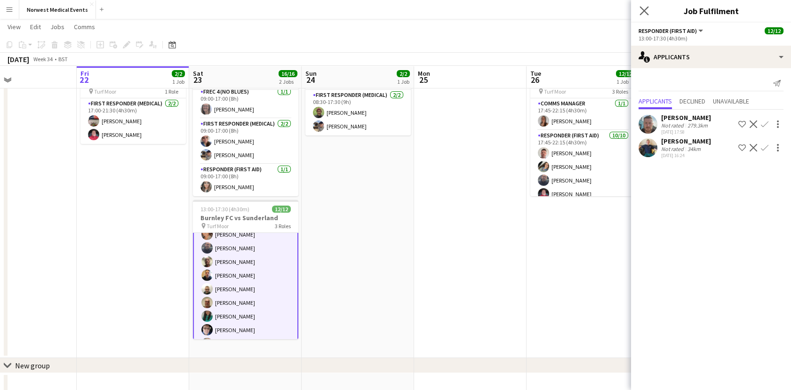
click at [645, 16] on app-icon "Close pop-in" at bounding box center [644, 11] width 14 height 14
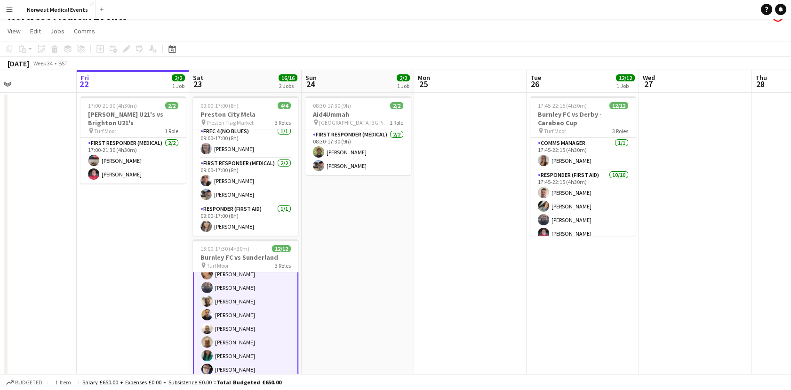
scroll to position [0, 0]
